Goal: Find contact information: Find contact information

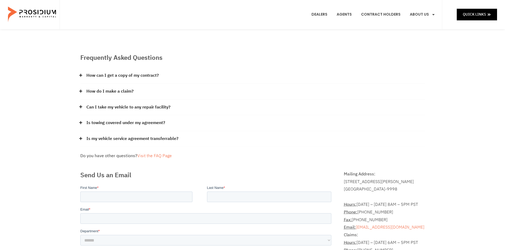
click at [131, 78] on link "How can I get a copy of my contract?" at bounding box center [122, 76] width 72 height 8
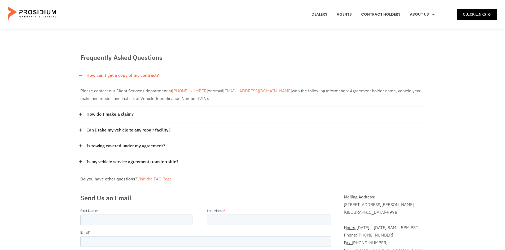
click at [131, 78] on link "How can I get a copy of my contract?" at bounding box center [122, 76] width 72 height 8
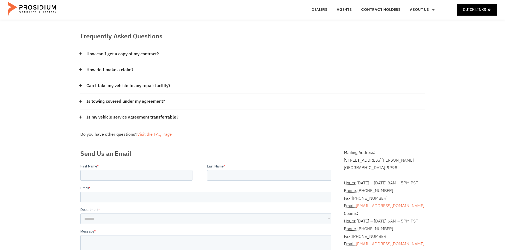
scroll to position [80, 0]
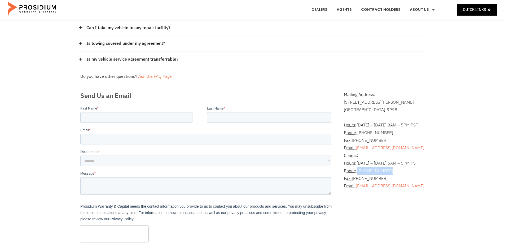
drag, startPoint x: 393, startPoint y: 172, endPoint x: 358, endPoint y: 172, distance: 35.0
click at [358, 172] on p "Claims: Hours: [DATE] – [DATE] 6AM – 5PM PST Phone: [PHONE_NUMBER] Fax: [PHONE_…" at bounding box center [384, 171] width 81 height 38
click at [409, 171] on p "Claims: Hours: [DATE] – [DATE] 6AM – 5PM PST Phone: [PHONE_NUMBER] Fax: [PHONE_…" at bounding box center [384, 171] width 81 height 38
drag, startPoint x: 402, startPoint y: 170, endPoint x: 358, endPoint y: 169, distance: 43.5
click at [358, 169] on p "Claims: Hours: [DATE] – [DATE] 6AM – 5PM PST Phone: [PHONE_NUMBER] Fax: [PHONE_…" at bounding box center [384, 171] width 81 height 38
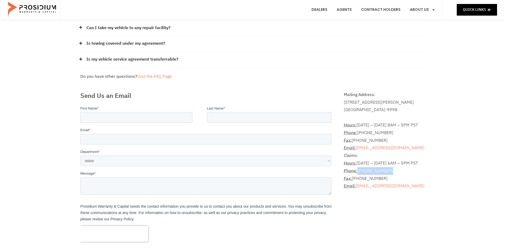
copy p "[PHONE_NUMBER]"
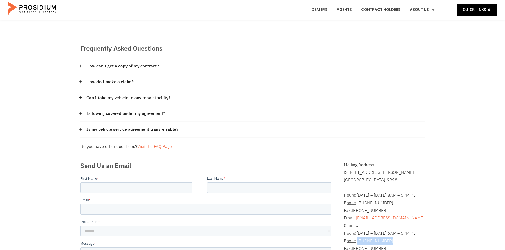
scroll to position [0, 0]
